Goal: Information Seeking & Learning: Check status

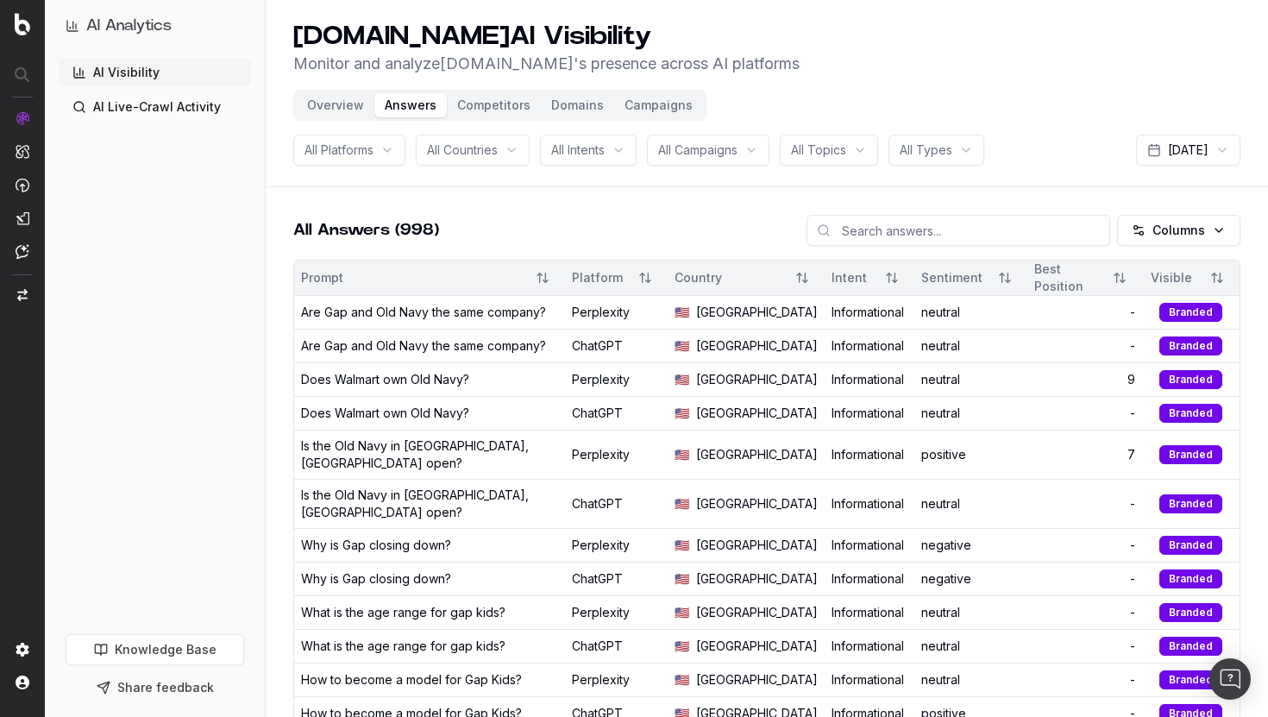
click at [329, 104] on button "Overview" at bounding box center [336, 105] width 78 height 24
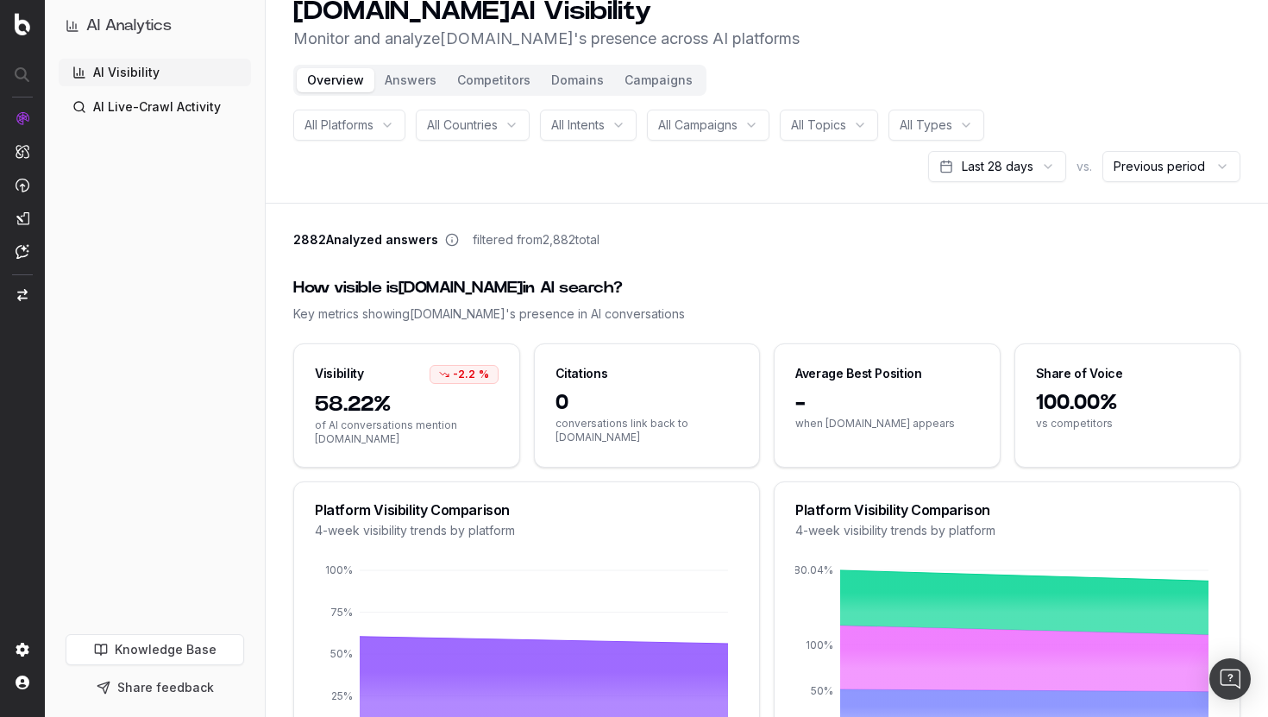
scroll to position [29, 0]
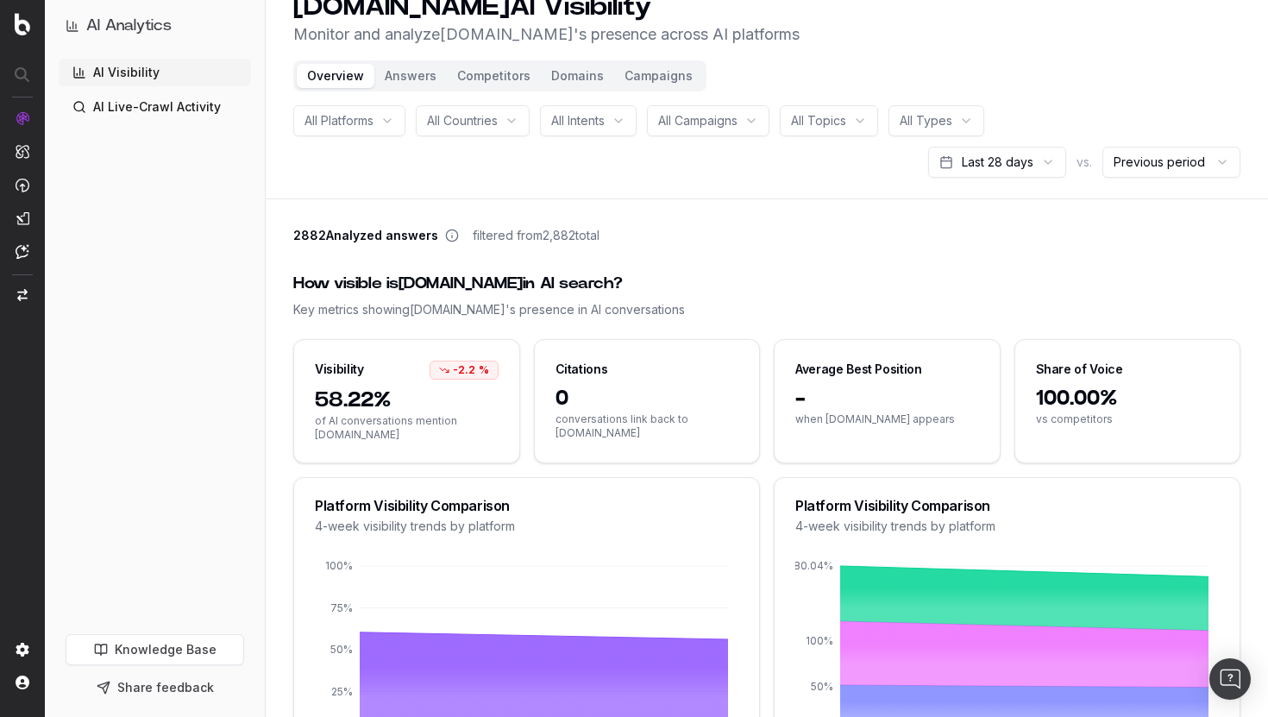
click at [482, 80] on button "Competitors" at bounding box center [494, 76] width 94 height 24
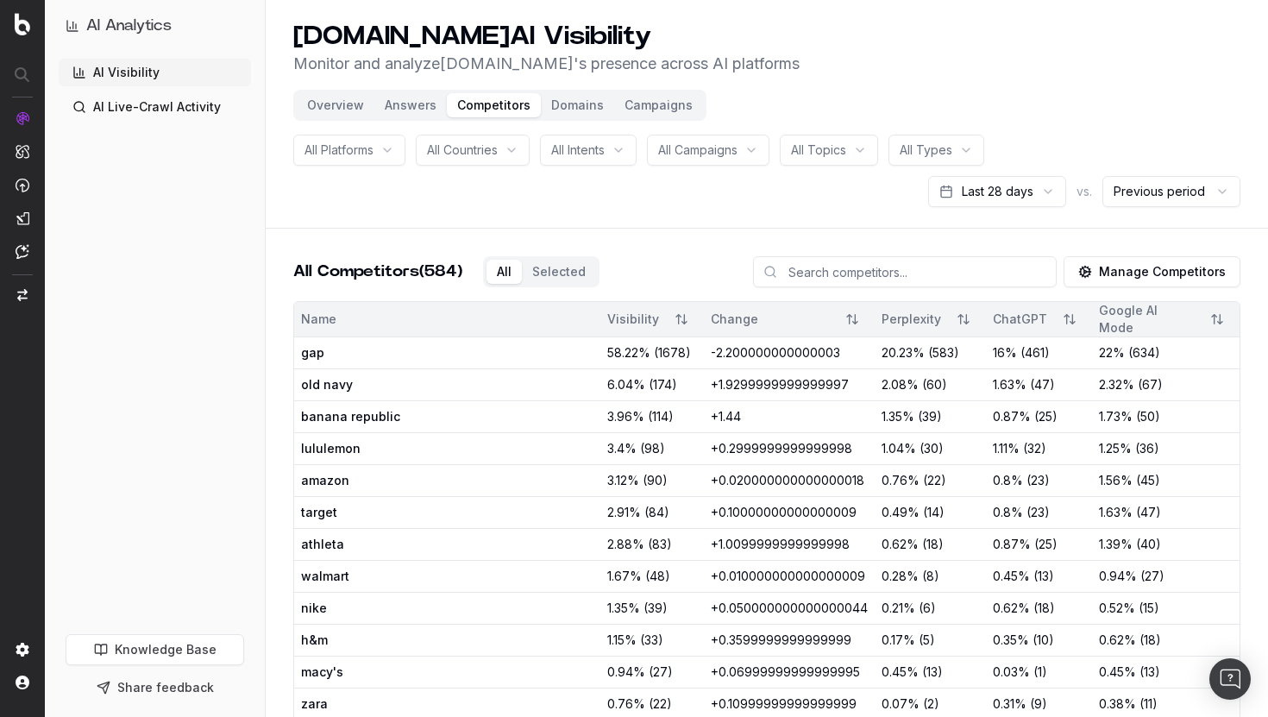
click at [328, 109] on button "Overview" at bounding box center [336, 105] width 78 height 24
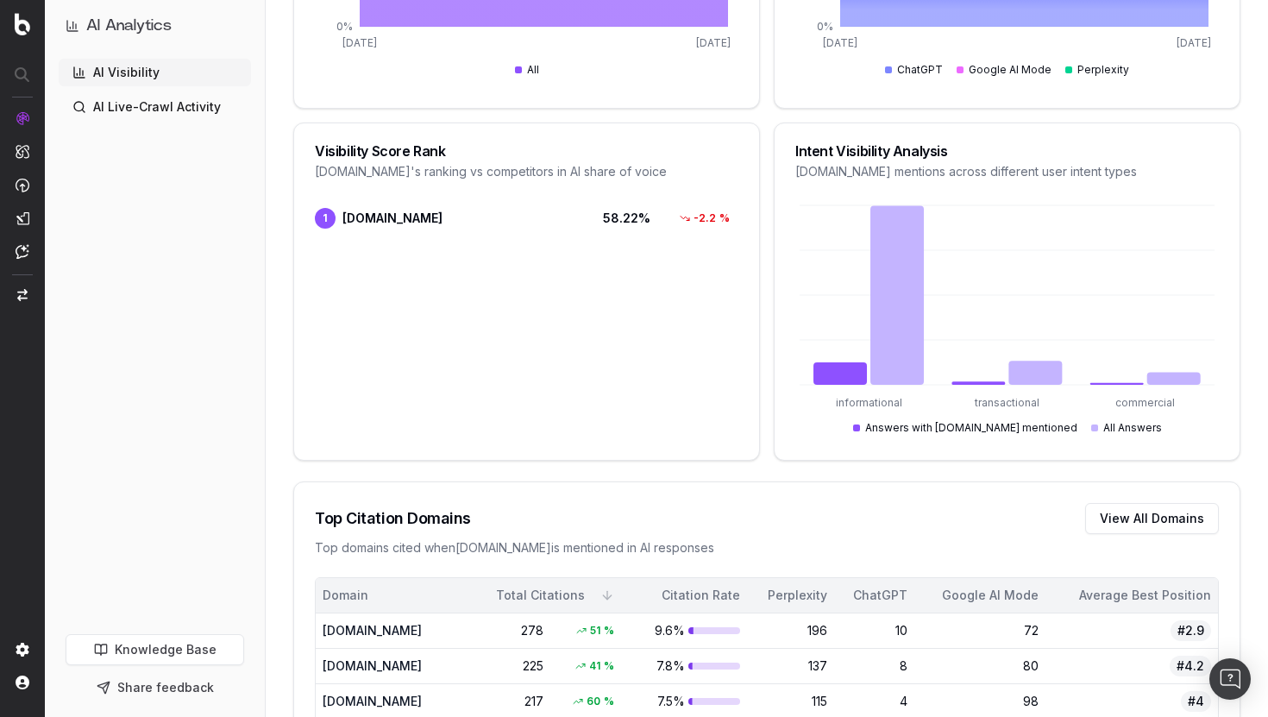
scroll to position [737, 0]
click at [353, 148] on div "Visibility Score Rank" at bounding box center [527, 150] width 424 height 14
copy div "Visibility Score Rank"
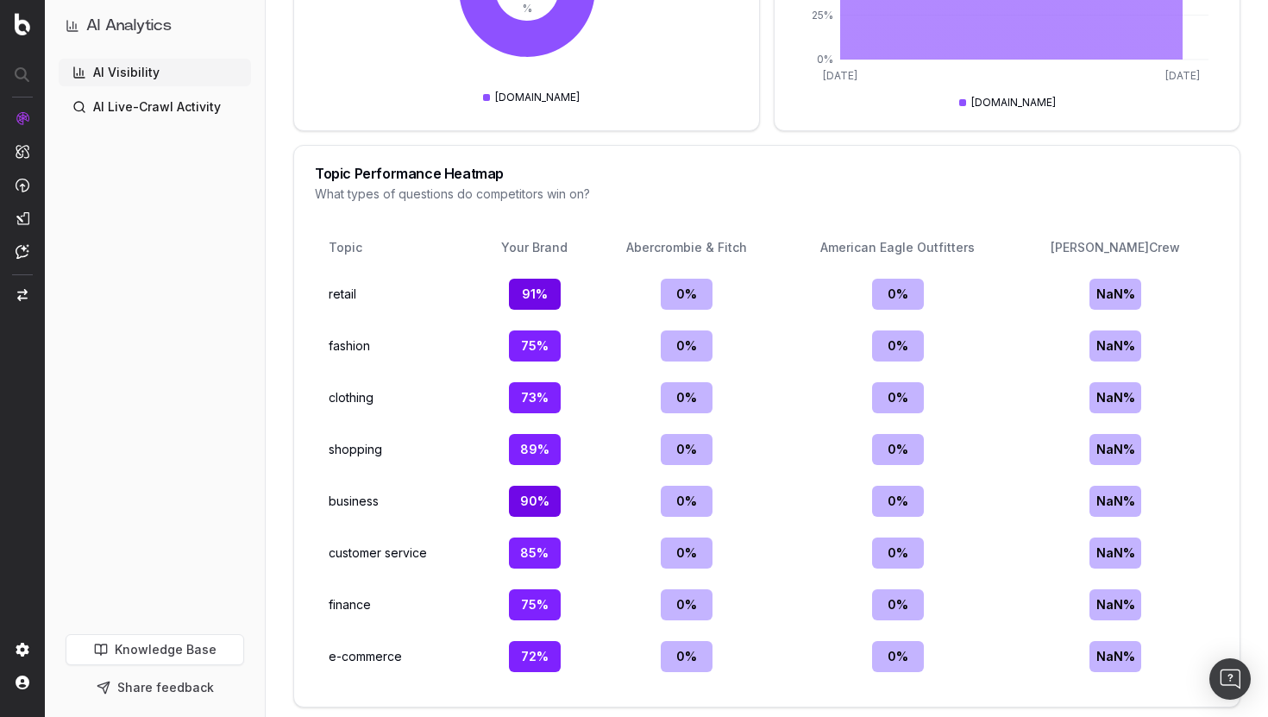
scroll to position [2278, 0]
